Goal: Task Accomplishment & Management: Use online tool/utility

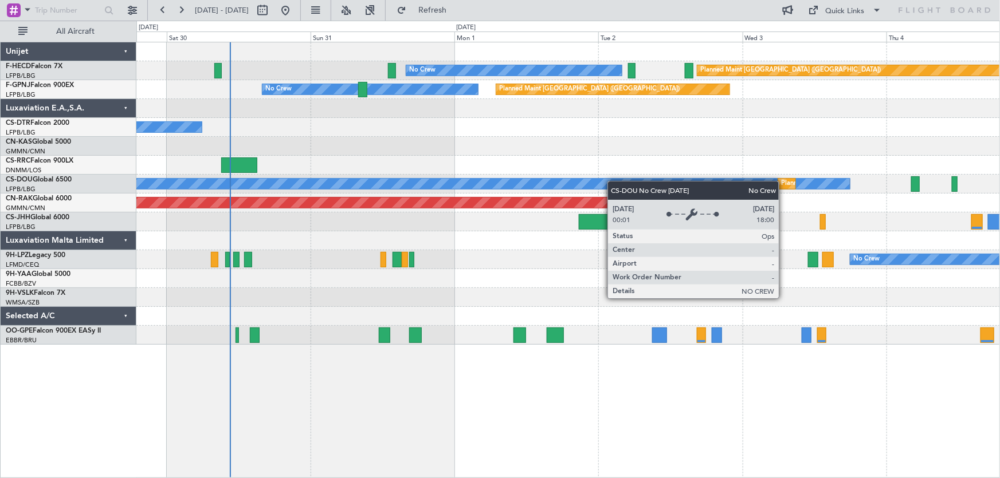
click at [424, 180] on div "No Crew Planned Maint [GEOGRAPHIC_DATA] ([GEOGRAPHIC_DATA]) Planned Maint [GEOG…" at bounding box center [567, 193] width 863 height 302
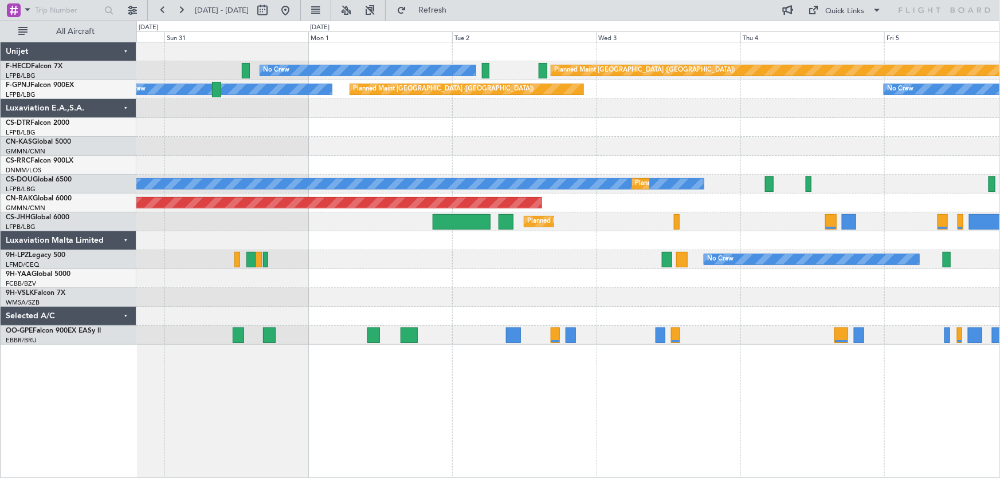
click at [411, 139] on div at bounding box center [567, 146] width 863 height 19
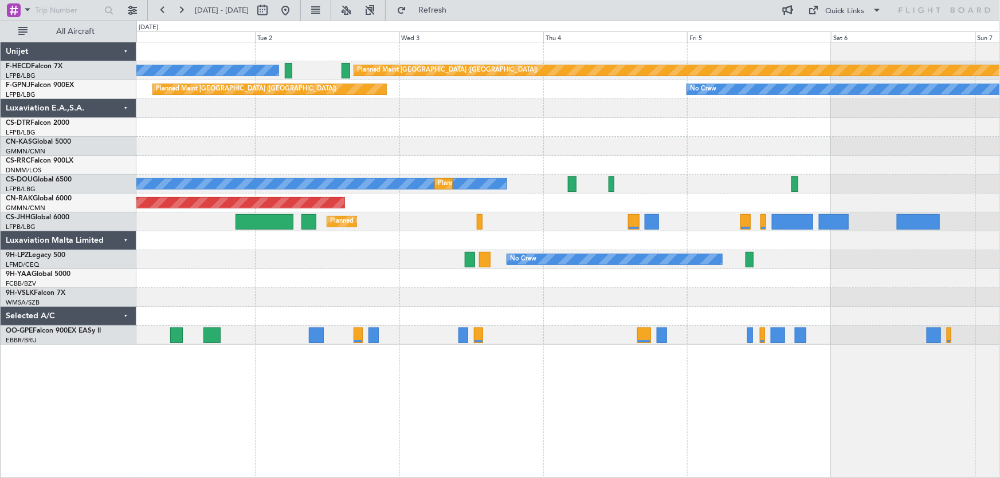
click at [507, 181] on div "No Crew Planned Maint [GEOGRAPHIC_DATA] ([GEOGRAPHIC_DATA]) Planned Maint [GEOG…" at bounding box center [567, 184] width 863 height 19
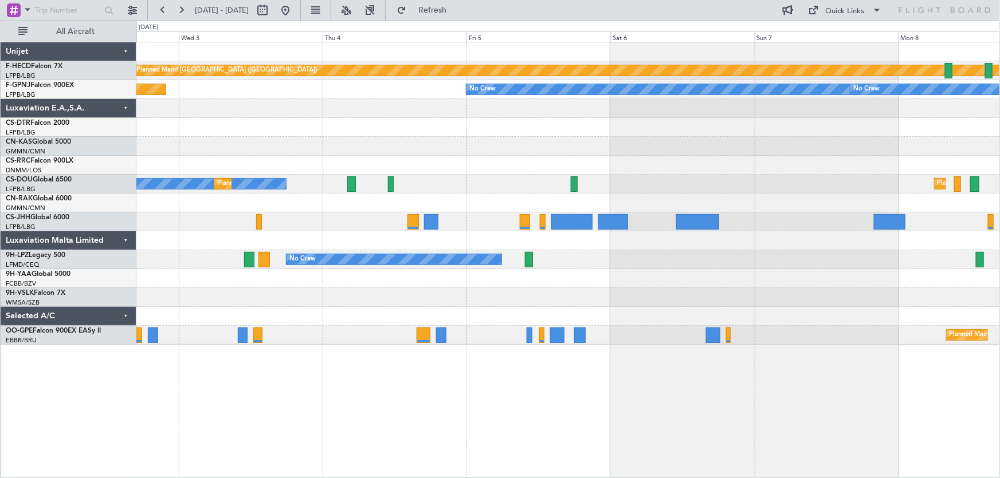
click at [506, 174] on div at bounding box center [567, 165] width 863 height 19
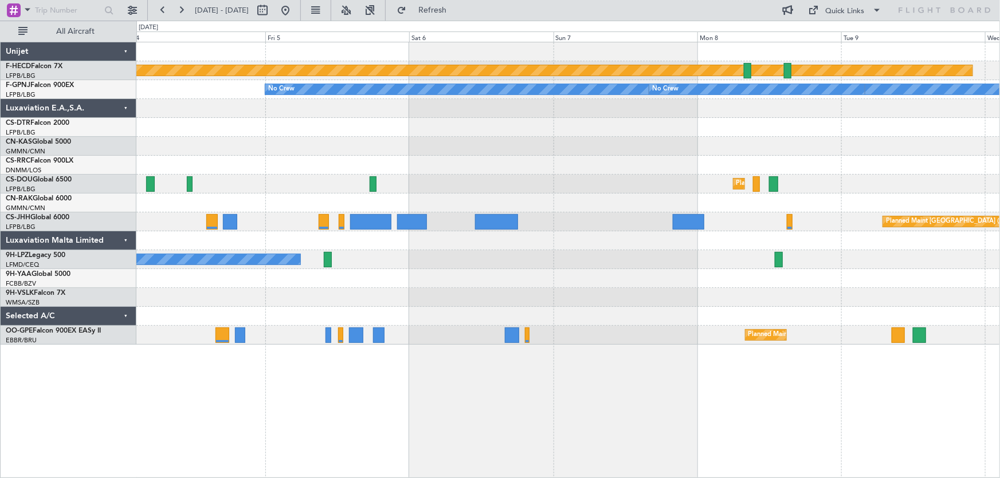
click at [524, 193] on div "Planned Maint Paris (Le Bourget) No Crew No Crew Planned Maint Paris (Le Bourge…" at bounding box center [567, 193] width 863 height 302
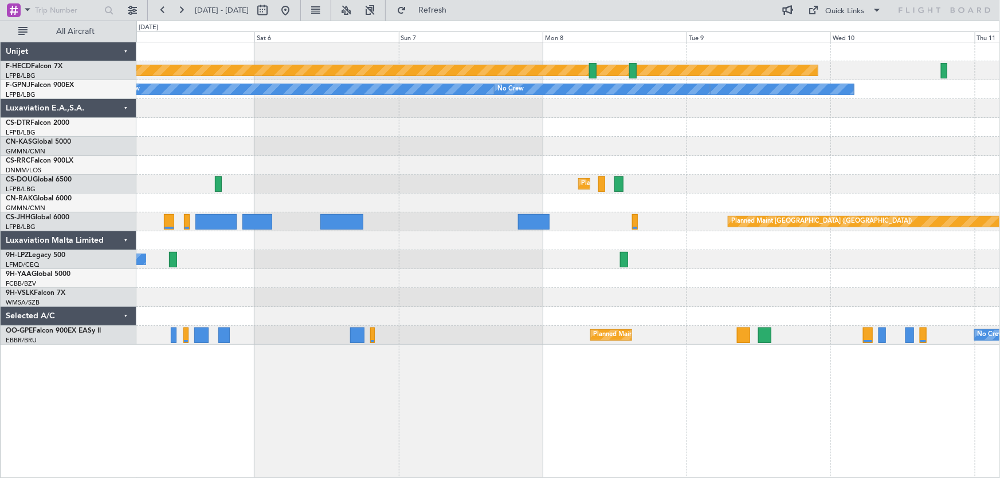
click at [534, 195] on div "Planned Maint Paris (Le Bourget) No Crew No Crew No Crew Planned Maint Paris (L…" at bounding box center [567, 193] width 863 height 302
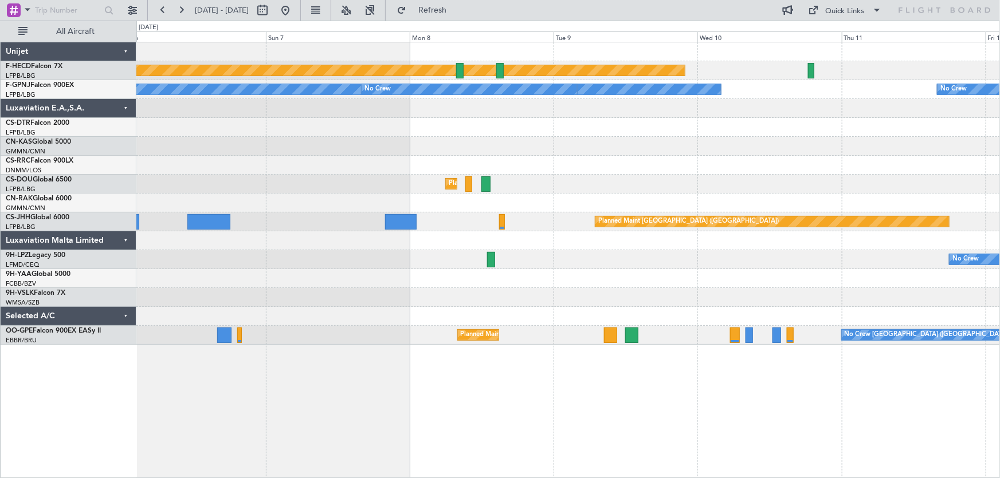
click at [541, 183] on div "Planned Maint Paris (Le Bourget) No Crew No Crew No Crew Planned Maint Paris (L…" at bounding box center [567, 193] width 863 height 302
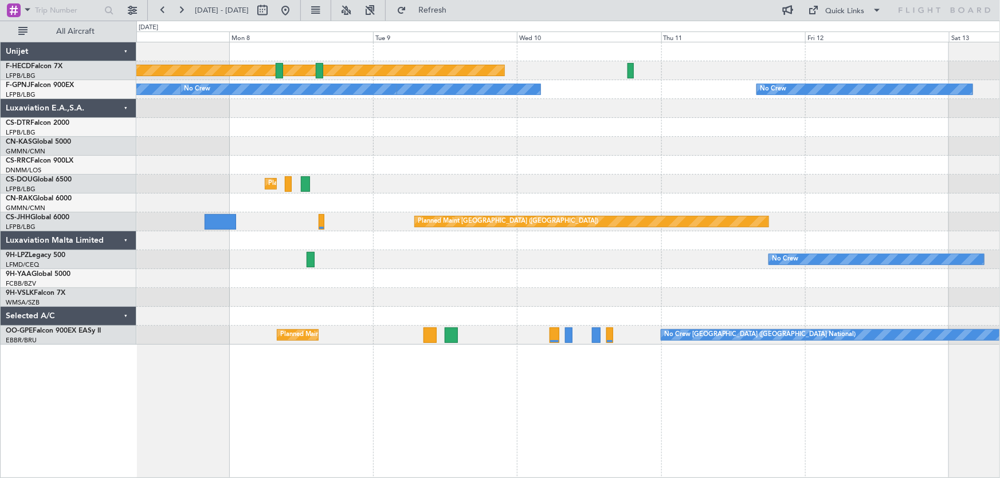
click at [609, 178] on div "Planned Maint [GEOGRAPHIC_DATA] ([GEOGRAPHIC_DATA])" at bounding box center [567, 184] width 863 height 19
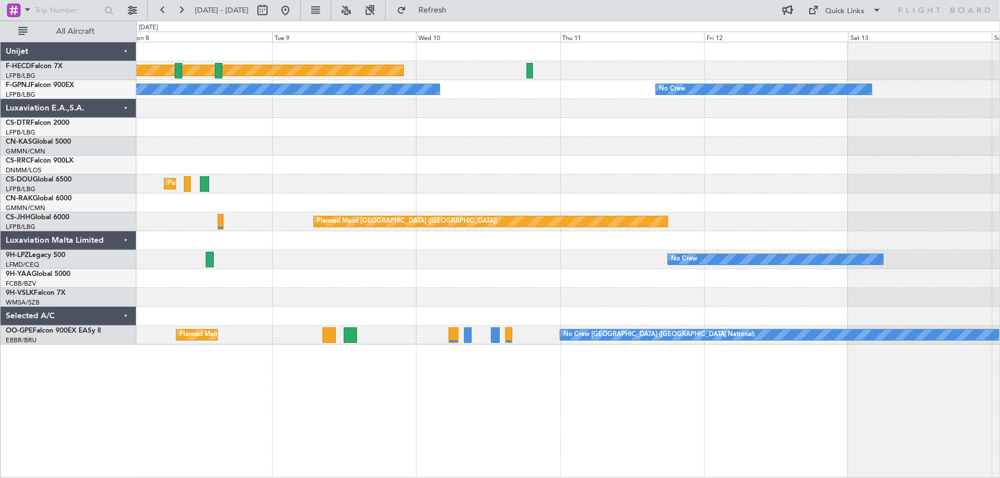
click at [545, 181] on div "Planned Maint [GEOGRAPHIC_DATA] ([GEOGRAPHIC_DATA])" at bounding box center [567, 184] width 863 height 19
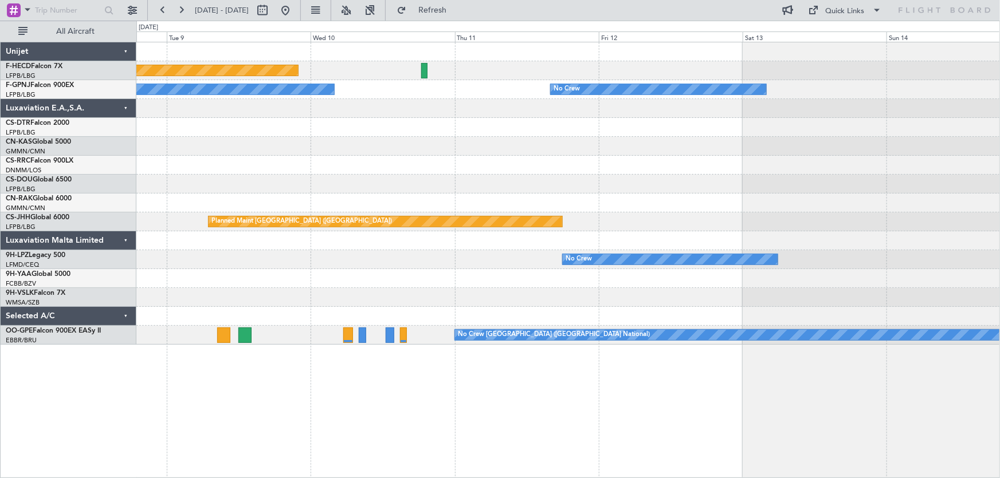
click at [635, 207] on div "Planned Maint Paris (Le Bourget) No Crew No Crew No Crew Planned Maint Paris (L…" at bounding box center [567, 193] width 863 height 302
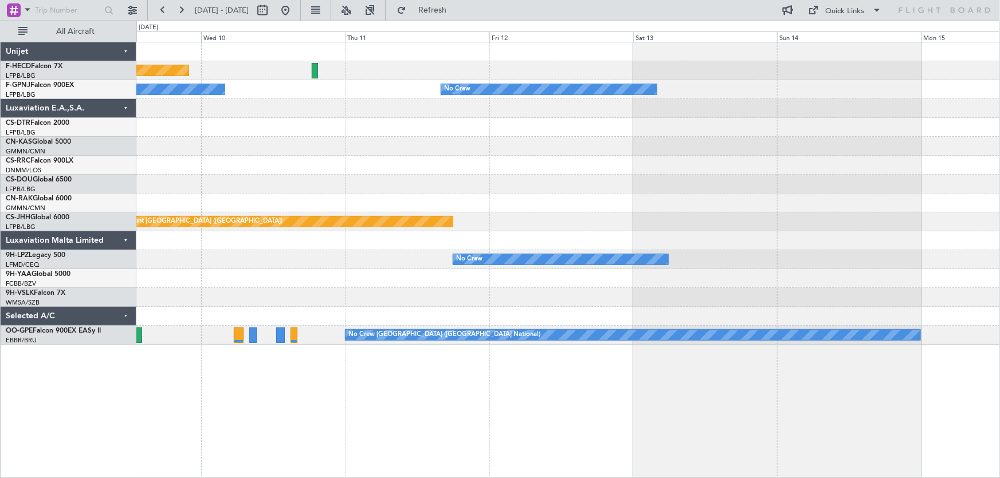
click at [616, 199] on div at bounding box center [567, 203] width 863 height 19
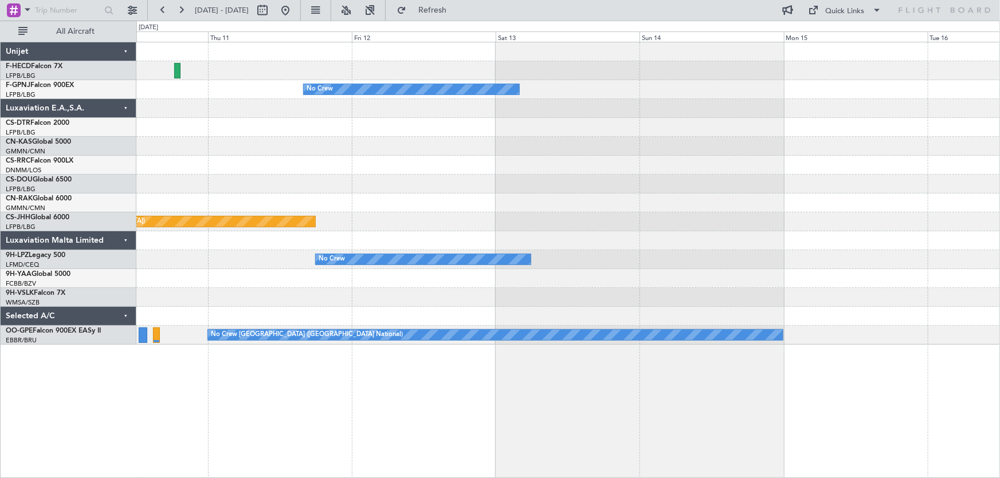
click at [614, 206] on div at bounding box center [567, 203] width 863 height 19
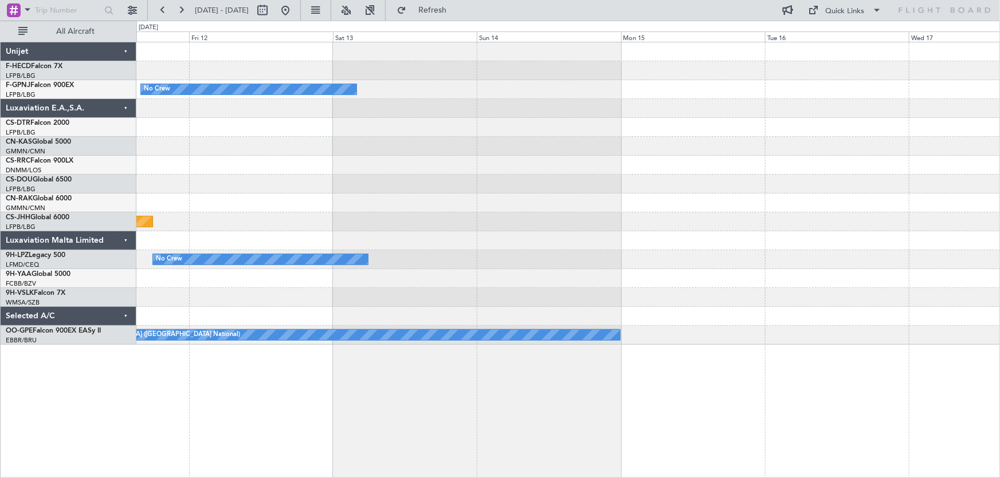
click at [590, 206] on div "No Crew No Crew Planned Maint Paris (Le Bourget) No Crew No Crew Brussels (Brus…" at bounding box center [567, 193] width 863 height 302
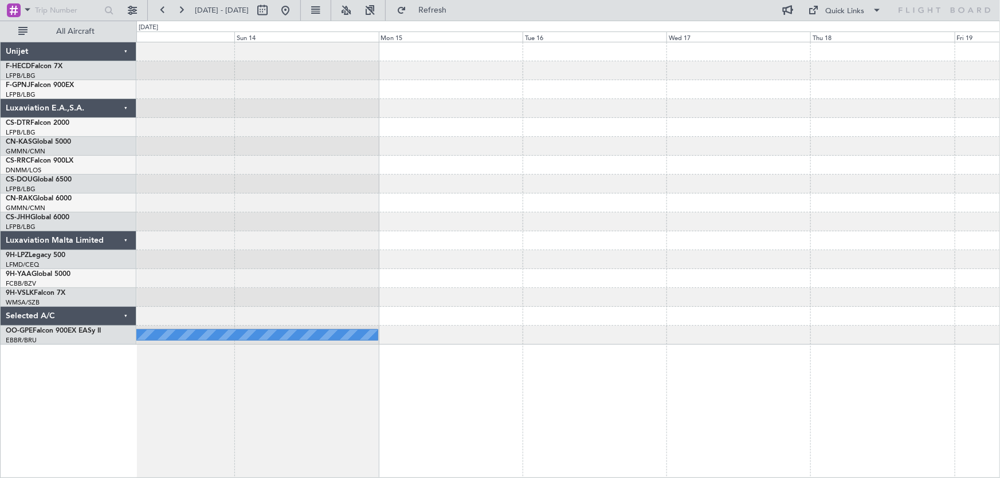
click at [555, 223] on div "No Crew No Crew No Crew Brussels (Brussels National)" at bounding box center [567, 193] width 863 height 302
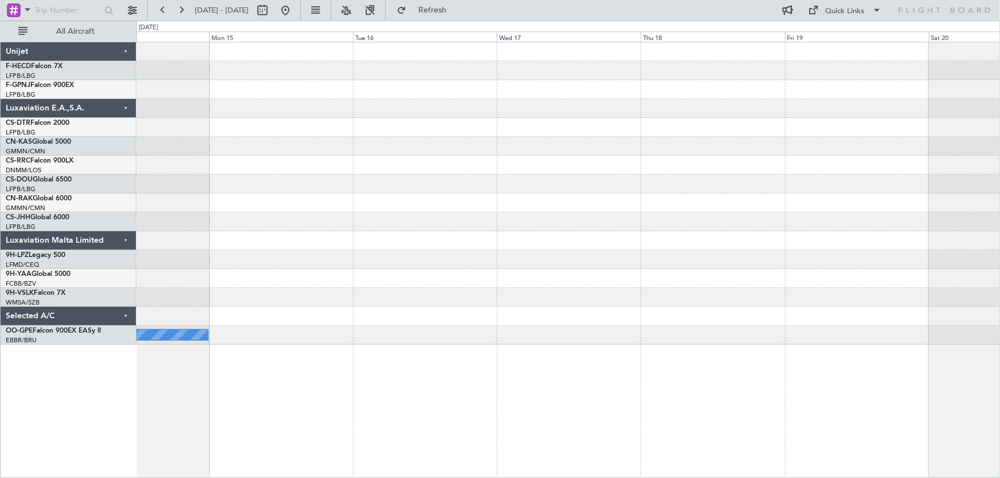
click at [647, 252] on div "No Crew No Crew No Crew Brussels (Brussels National)" at bounding box center [567, 193] width 863 height 302
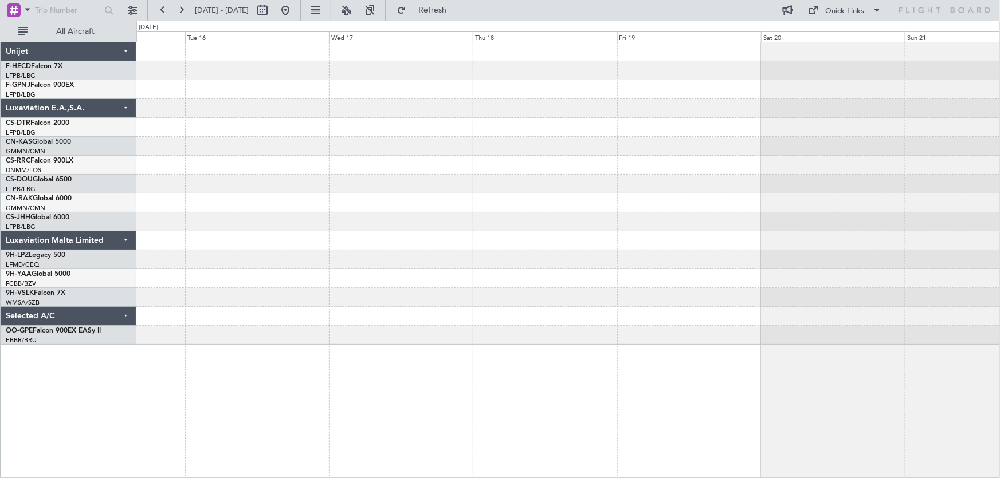
click at [651, 247] on div at bounding box center [567, 240] width 863 height 19
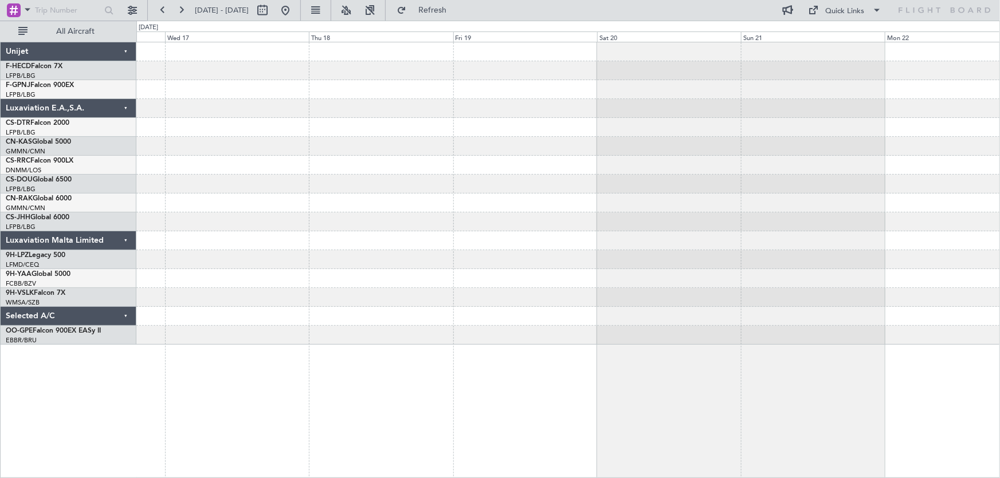
click at [627, 246] on div at bounding box center [567, 240] width 863 height 19
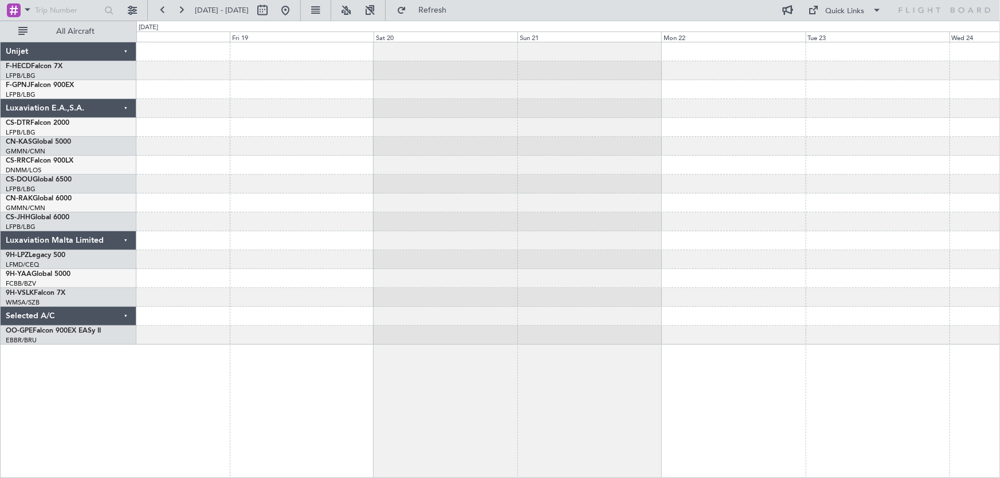
click at [669, 248] on div at bounding box center [567, 193] width 863 height 302
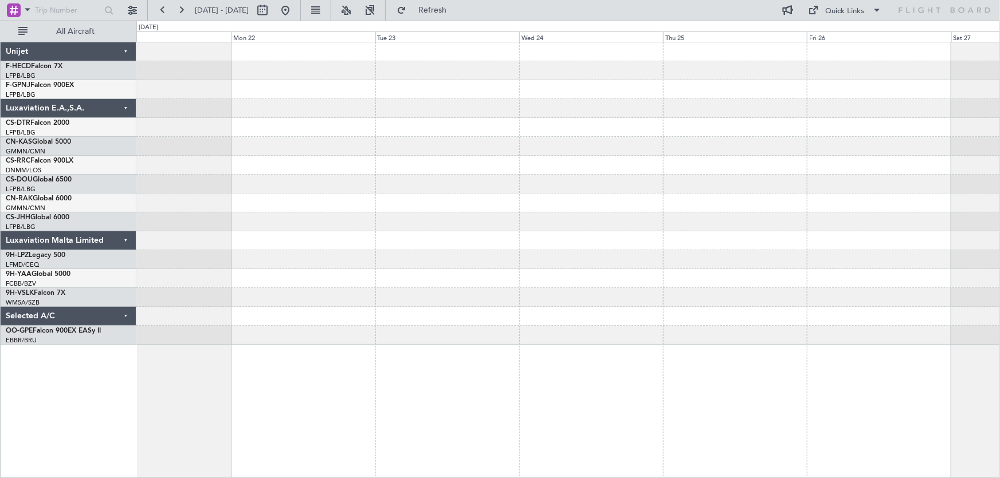
click at [541, 244] on div at bounding box center [567, 240] width 863 height 19
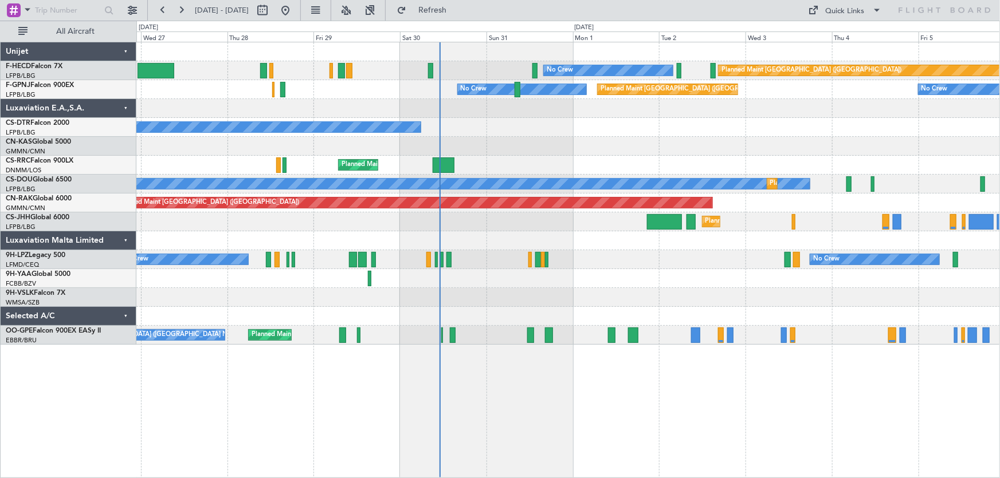
click at [553, 169] on div "Planned Maint [GEOGRAPHIC_DATA] ([GEOGRAPHIC_DATA]) No Crew No Crew Planned Mai…" at bounding box center [567, 193] width 863 height 302
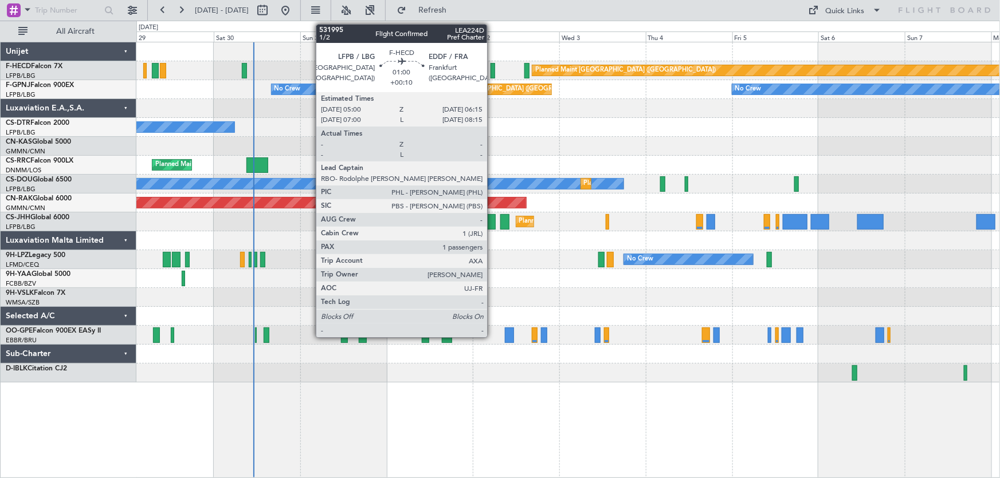
click at [492, 70] on div at bounding box center [492, 70] width 5 height 15
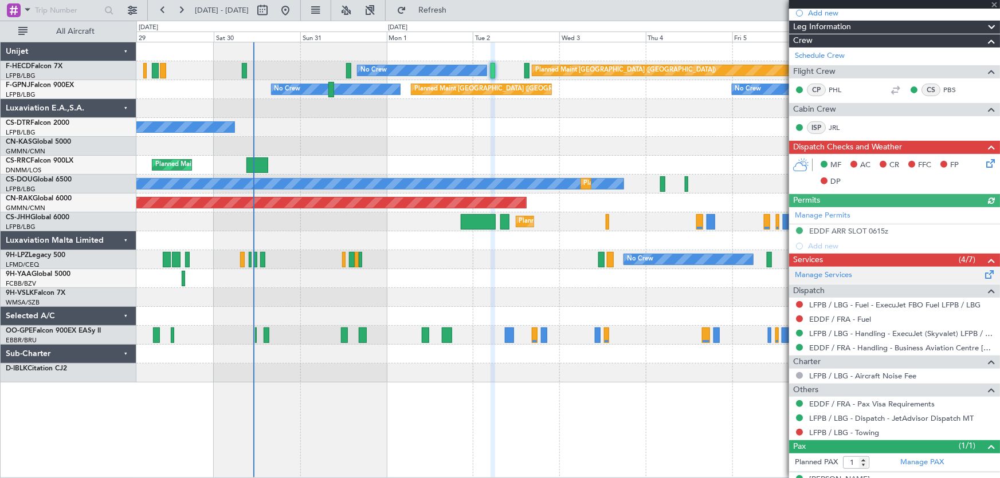
scroll to position [195, 0]
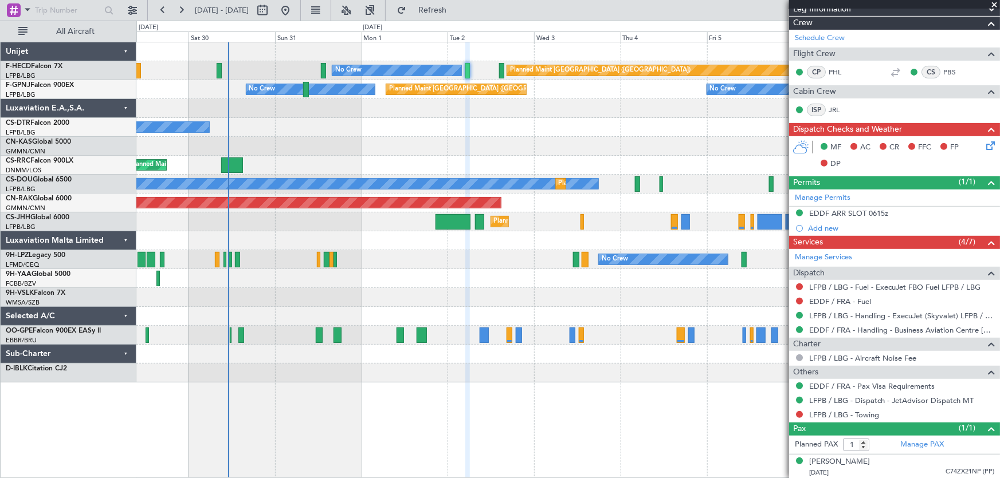
click at [522, 213] on div "Planned Maint [GEOGRAPHIC_DATA] ([GEOGRAPHIC_DATA]) No Crew No Crew No Crew Pla…" at bounding box center [567, 212] width 863 height 340
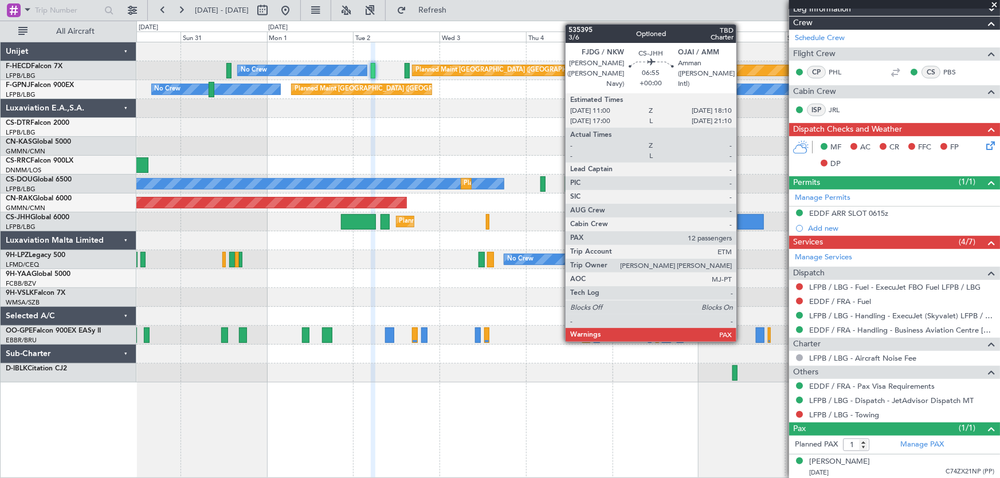
click at [741, 227] on div at bounding box center [750, 221] width 26 height 15
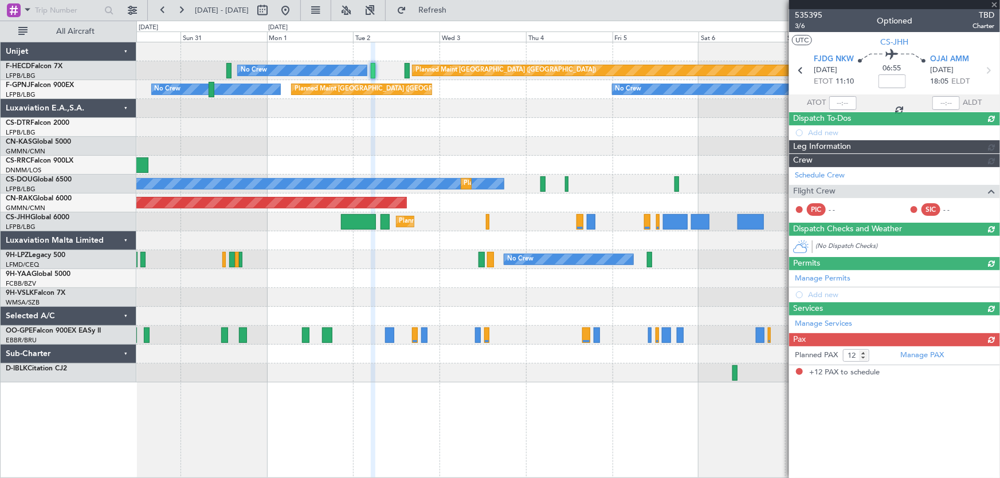
scroll to position [0, 0]
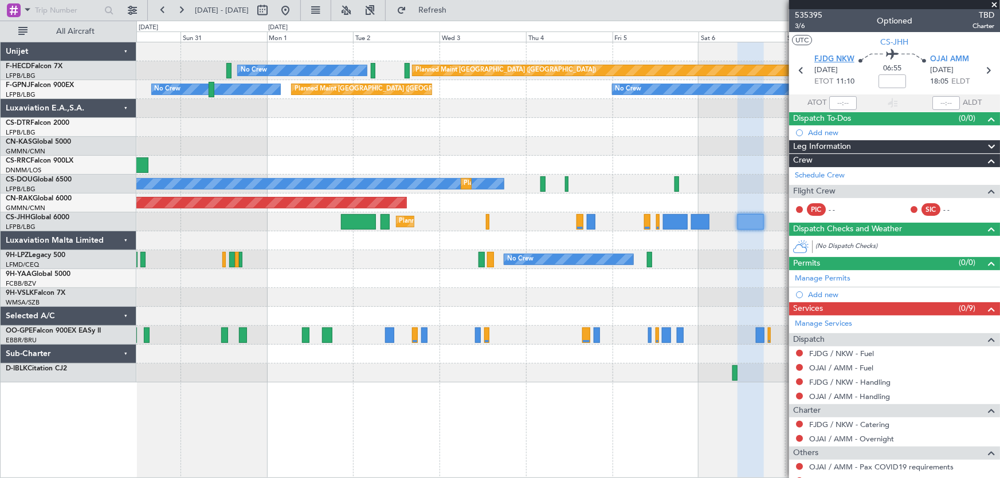
click at [840, 64] on span "FJDG NKW" at bounding box center [834, 59] width 40 height 11
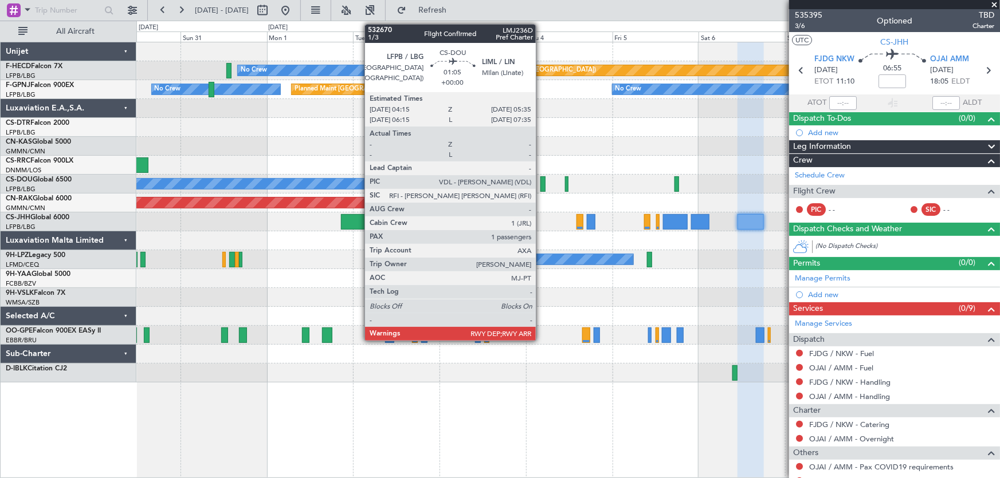
click at [541, 186] on div at bounding box center [542, 183] width 5 height 15
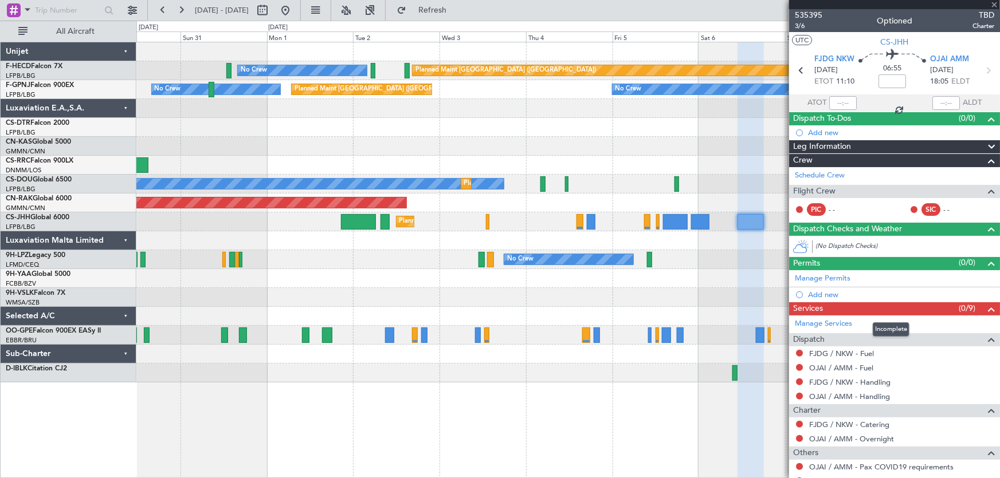
type input "1"
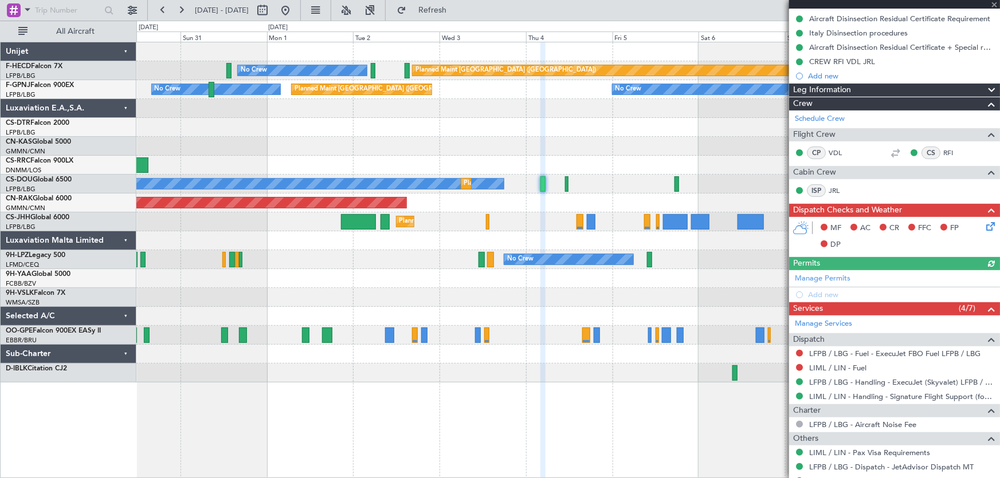
scroll to position [223, 0]
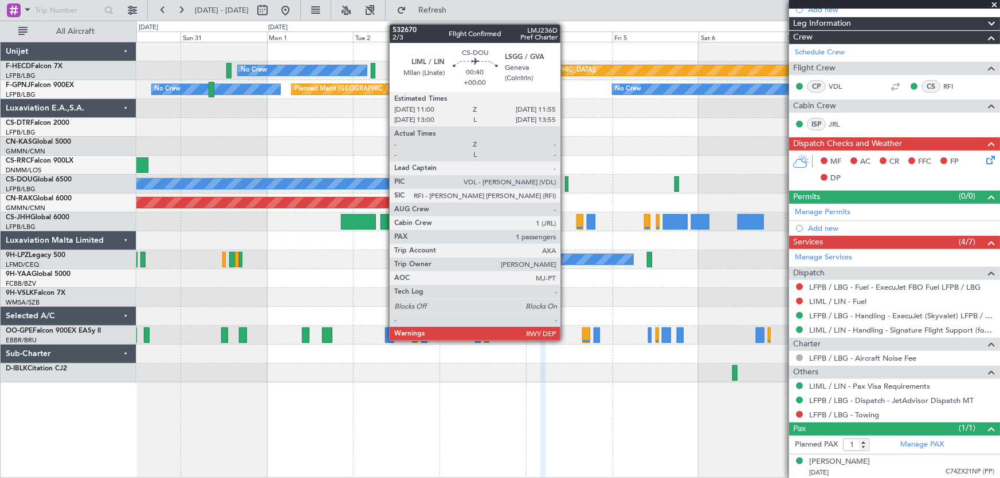
click at [565, 180] on div at bounding box center [566, 183] width 3 height 15
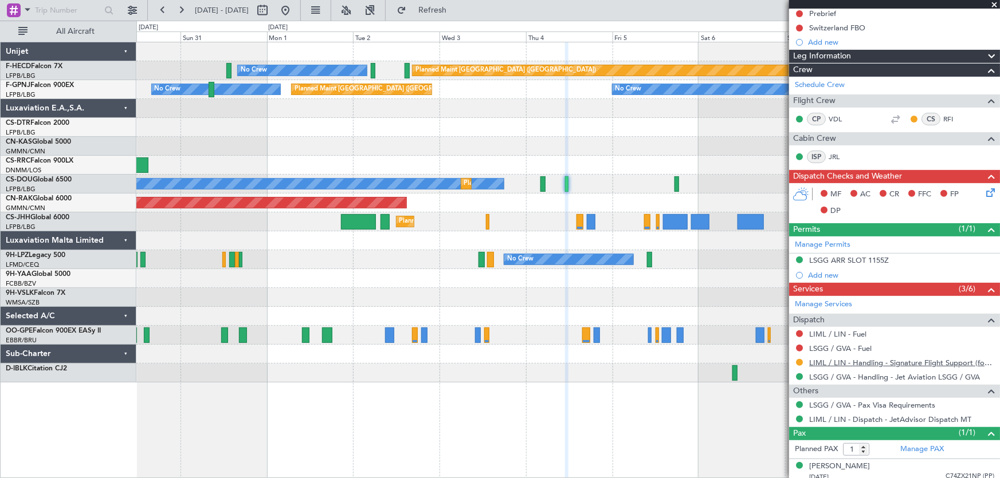
scroll to position [138, 0]
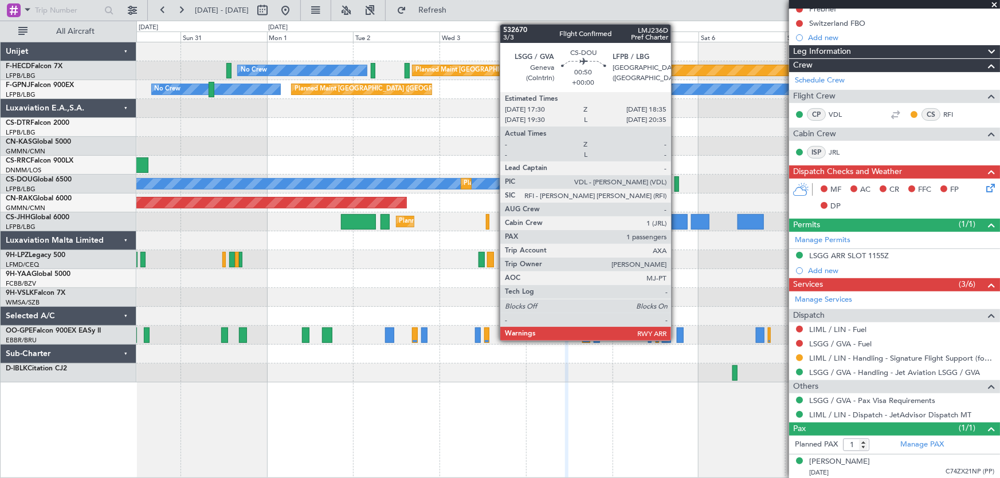
click at [677, 182] on div at bounding box center [676, 183] width 4 height 15
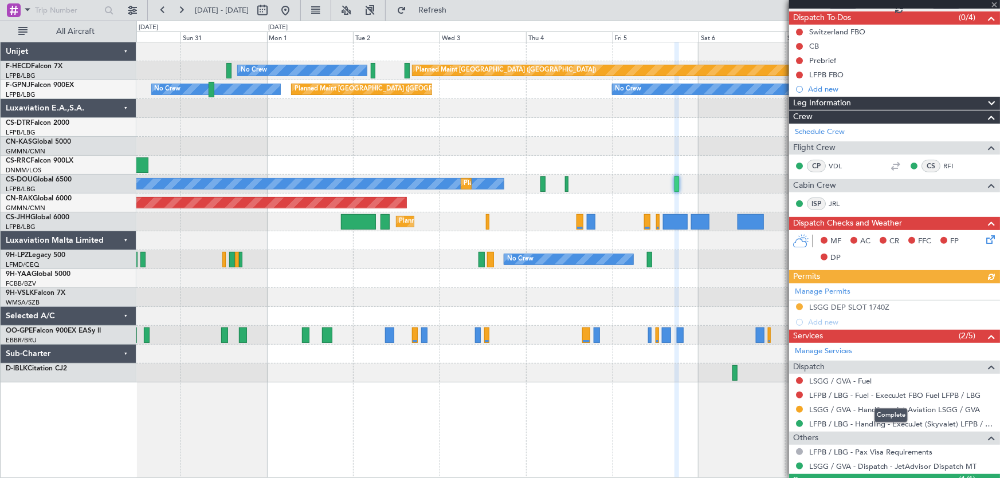
scroll to position [153, 0]
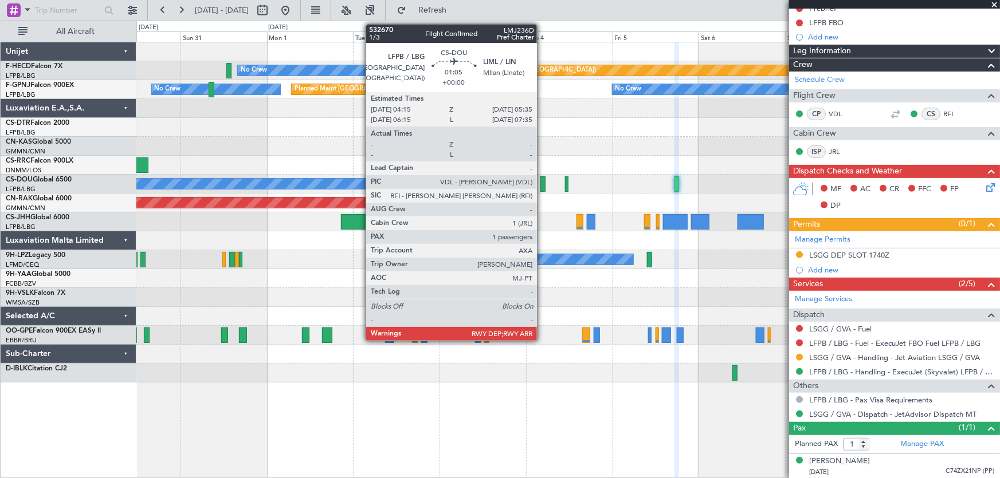
click at [542, 183] on div at bounding box center [542, 183] width 5 height 15
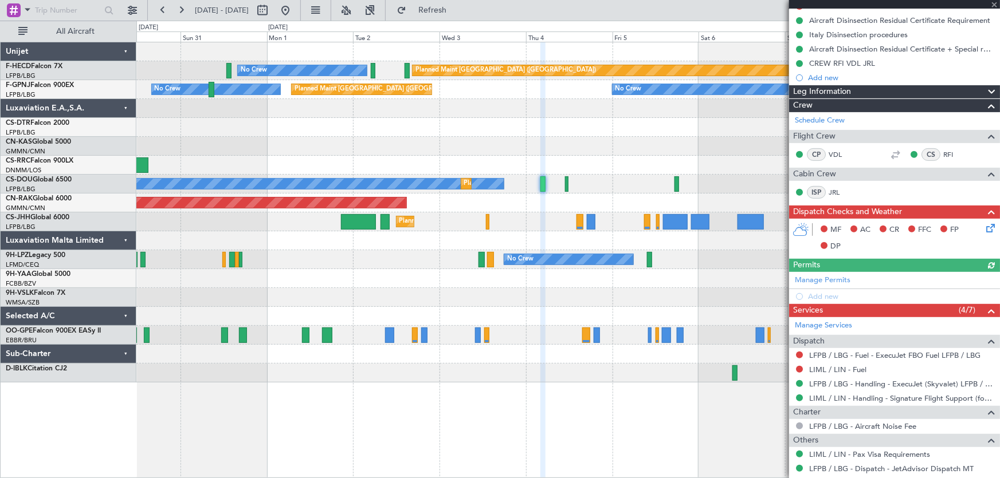
scroll to position [156, 0]
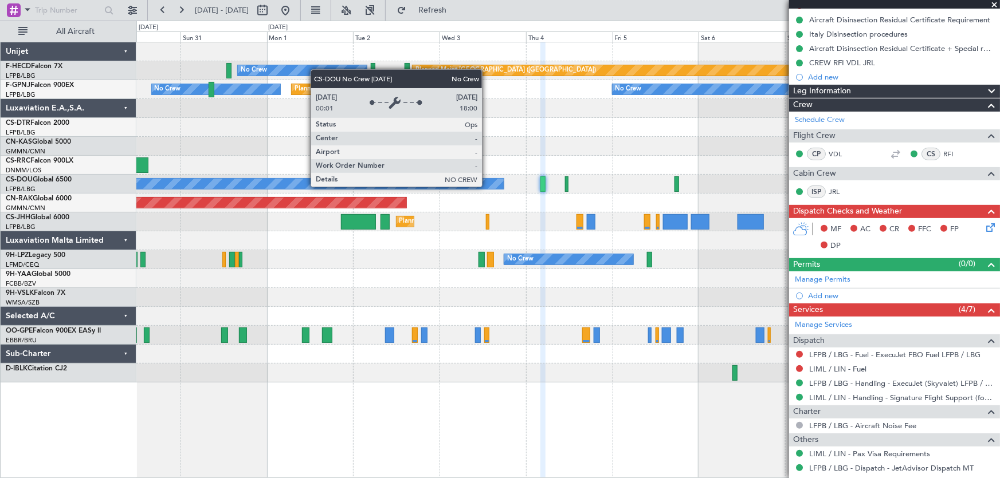
click at [487, 186] on div "No Crew" at bounding box center [125, 184] width 755 height 10
